Goal: Task Accomplishment & Management: Complete application form

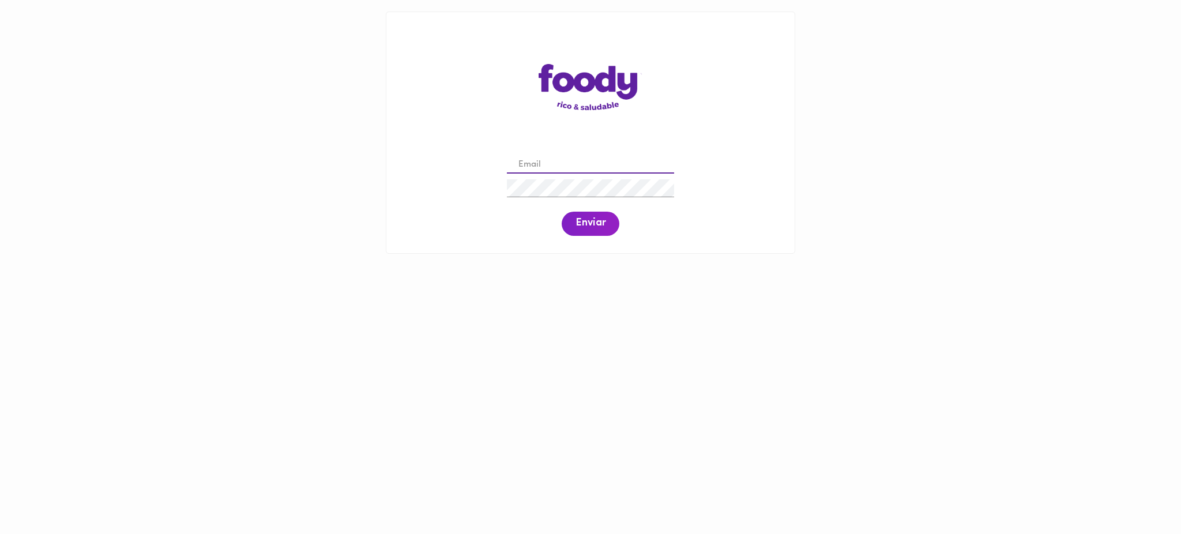
click at [545, 167] on input "email" at bounding box center [590, 165] width 167 height 18
paste input "rociolastra931@gmail.com"
type input "rociolastra931@gmail.com"
click at [601, 226] on span "Enviar" at bounding box center [591, 223] width 30 height 13
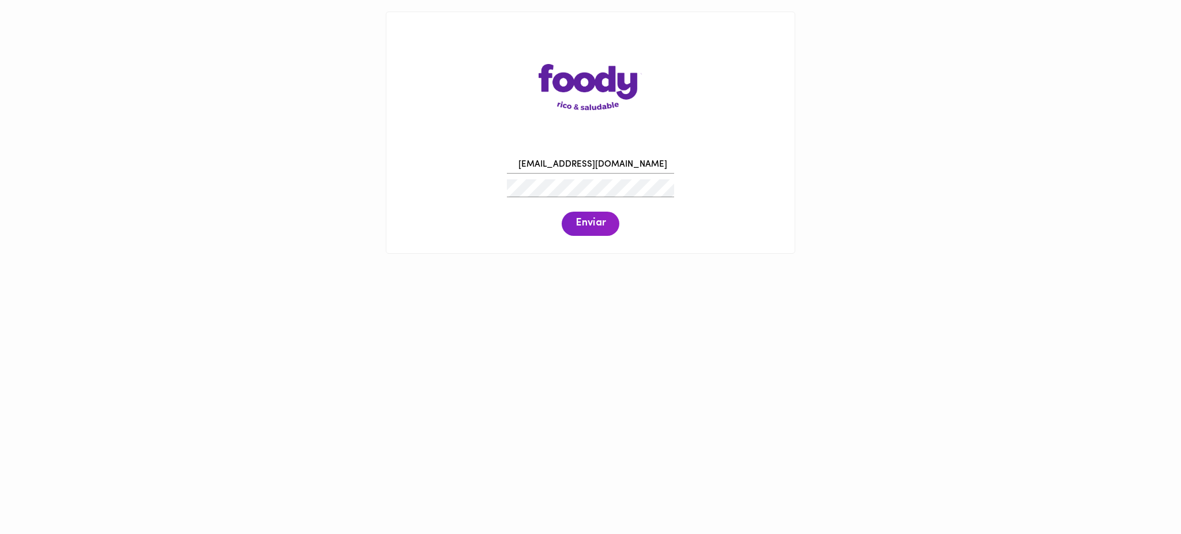
click at [601, 226] on span "Enviar" at bounding box center [591, 223] width 30 height 13
drag, startPoint x: 568, startPoint y: 178, endPoint x: 502, endPoint y: 179, distance: 65.8
click at [502, 179] on div "rociolastra931@gmail.com Enviar" at bounding box center [590, 195] width 385 height 88
